Goal: Information Seeking & Learning: Learn about a topic

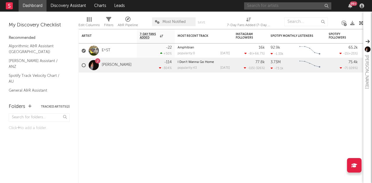
click at [260, 4] on input "text" at bounding box center [287, 5] width 87 height 7
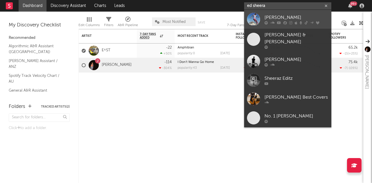
type input "ed sheera"
click at [279, 22] on icon at bounding box center [279, 22] width 4 height 3
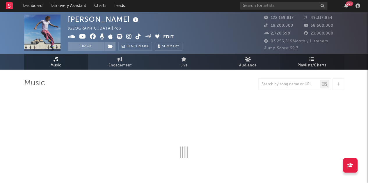
click at [312, 63] on span "Playlists/Charts" at bounding box center [311, 65] width 29 height 7
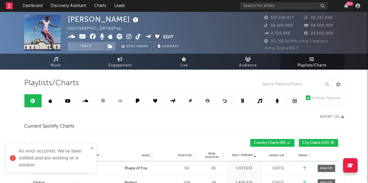
click at [311, 142] on span "City Charts ( 132 )" at bounding box center [315, 143] width 27 height 3
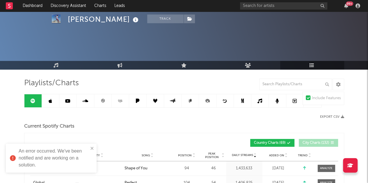
scroll to position [25, 0]
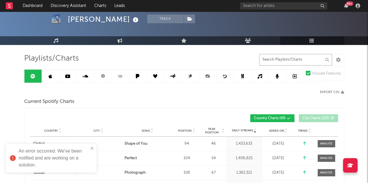
click at [278, 62] on input "text" at bounding box center [295, 60] width 73 height 12
type input "camera"
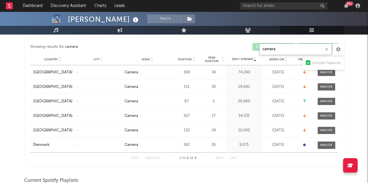
scroll to position [100, 0]
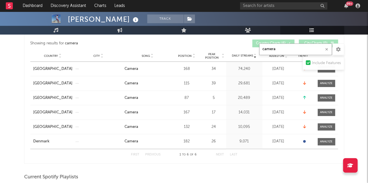
click at [328, 51] on button "button" at bounding box center [326, 50] width 5 height 6
type input "camera"
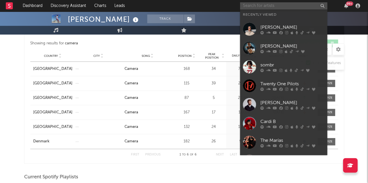
click at [258, 8] on input "text" at bounding box center [283, 5] width 87 height 7
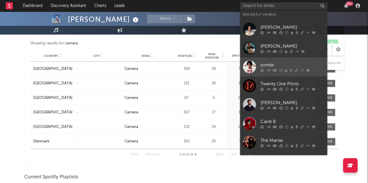
click at [268, 66] on div "sombr" at bounding box center [292, 65] width 64 height 7
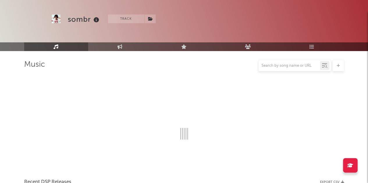
scroll to position [100, 0]
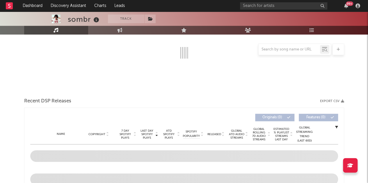
select select "6m"
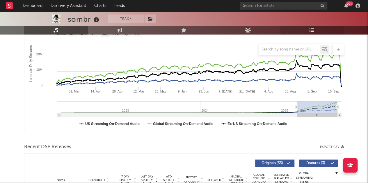
click at [312, 28] on icon at bounding box center [311, 30] width 5 height 5
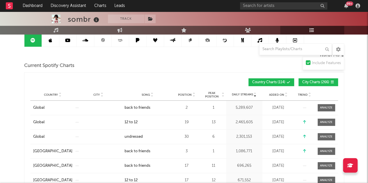
scroll to position [62, 0]
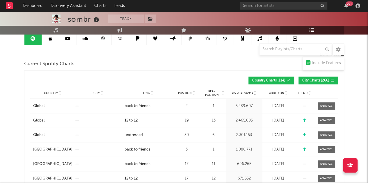
click at [310, 80] on span "City Charts ( 266 )" at bounding box center [315, 80] width 27 height 3
click at [277, 53] on input "text" at bounding box center [295, 50] width 73 height 12
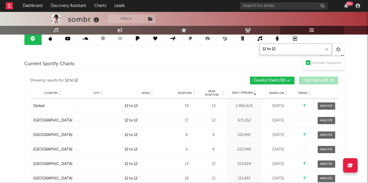
type input "12 to 12"
click at [186, 95] on div "Country City Song Position Peak Position Estimated Daily Streams Playlist Follo…" at bounding box center [184, 93] width 308 height 12
click at [186, 93] on span "Position" at bounding box center [185, 93] width 14 height 3
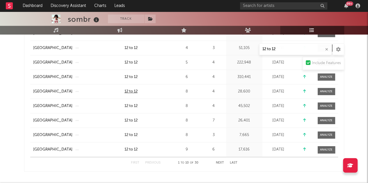
scroll to position [154, 0]
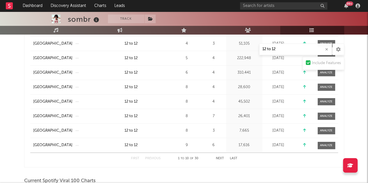
click at [216, 157] on button "Next" at bounding box center [220, 158] width 8 height 3
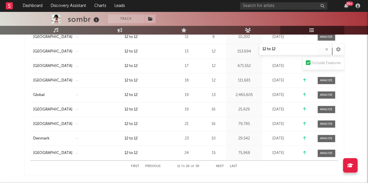
scroll to position [146, 0]
